Goal: Check status: Check status

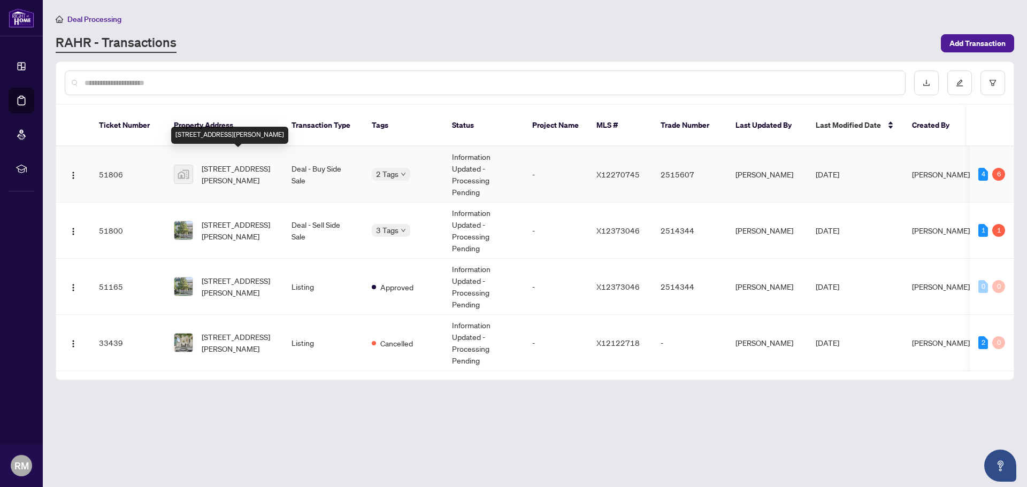
click at [214, 163] on span "[STREET_ADDRESS][PERSON_NAME]" at bounding box center [238, 175] width 73 height 24
